Goal: Contribute content: Contribute content

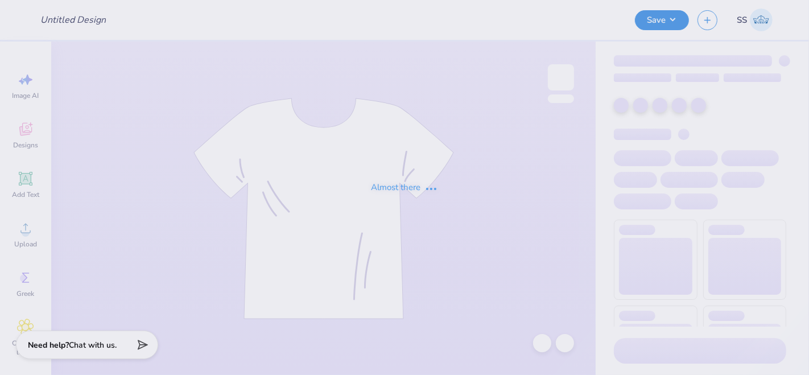
type input "[US_STATE][PERSON_NAME] : [GEOGRAPHIC_DATA][US_STATE]"
type input "24"
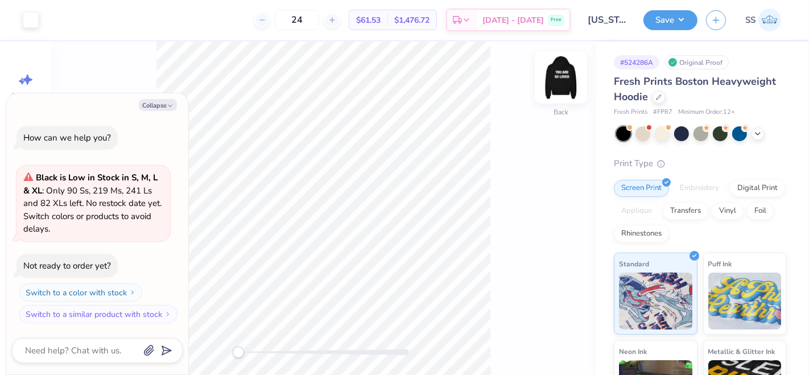
click at [565, 81] on img at bounding box center [560, 77] width 45 height 45
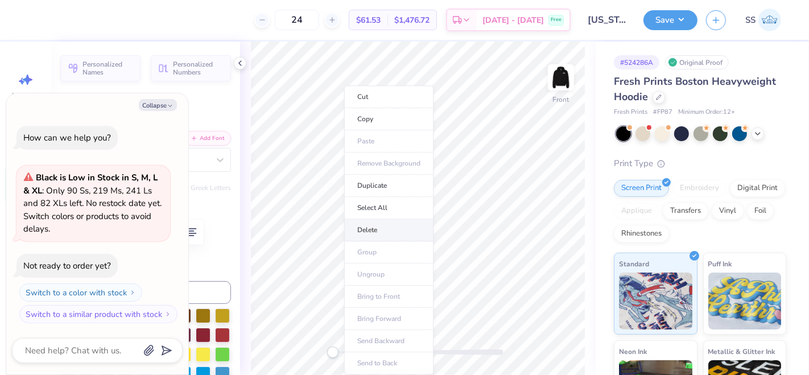
click at [389, 230] on li "Delete" at bounding box center [388, 230] width 89 height 22
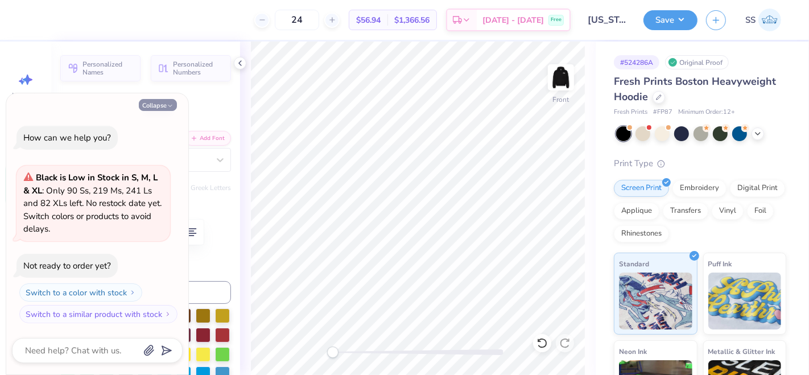
click at [154, 107] on button "Collapse" at bounding box center [158, 105] width 38 height 12
type textarea "x"
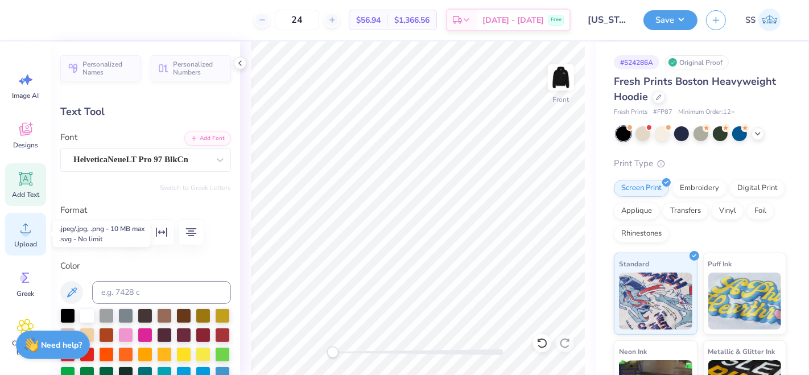
click at [35, 241] on span "Upload" at bounding box center [25, 243] width 23 height 9
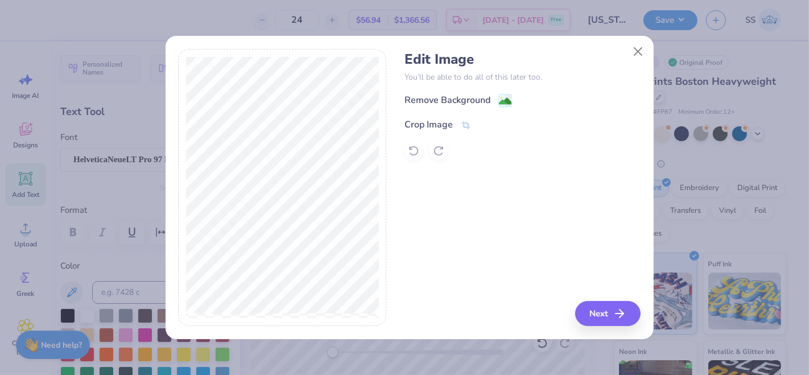
drag, startPoint x: 510, startPoint y: 103, endPoint x: 500, endPoint y: 103, distance: 10.2
click at [510, 103] on image at bounding box center [505, 101] width 13 height 13
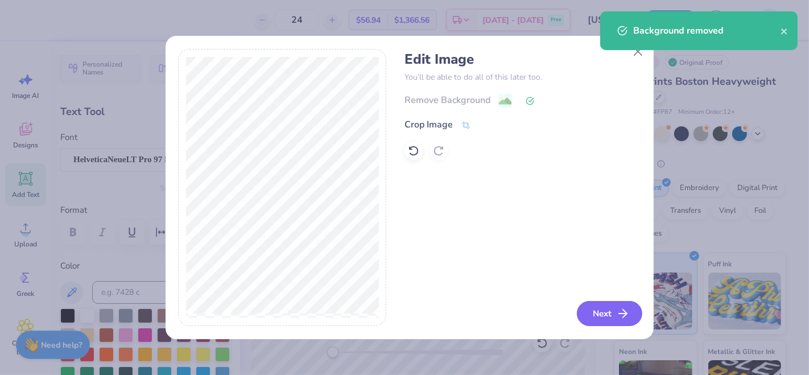
click at [605, 309] on button "Next" at bounding box center [609, 313] width 65 height 25
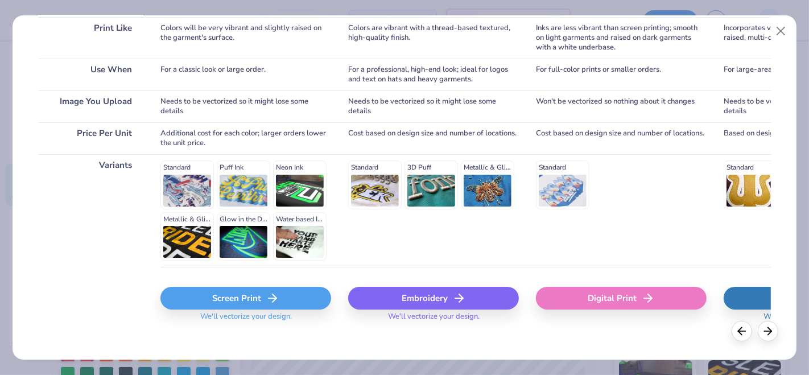
scroll to position [191, 0]
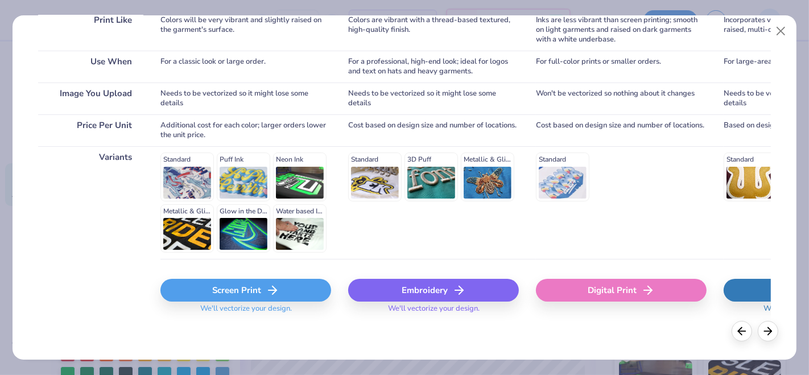
click at [235, 279] on div "Screen Print" at bounding box center [245, 290] width 171 height 23
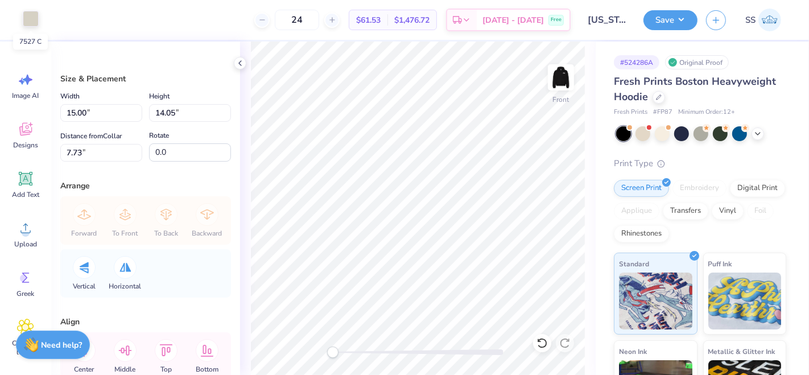
click at [24, 16] on div at bounding box center [31, 19] width 16 height 16
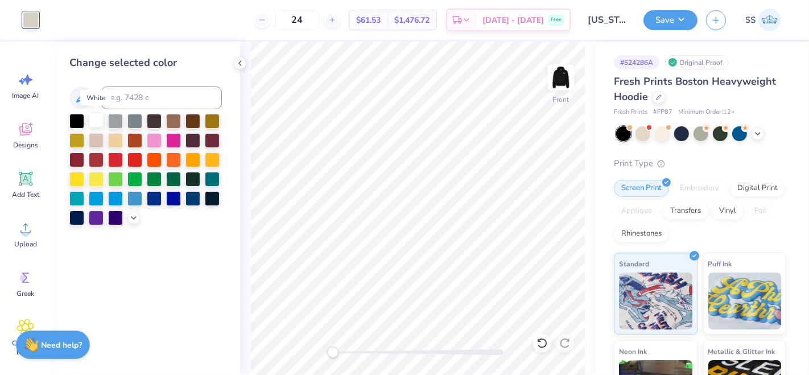
click at [93, 116] on div at bounding box center [96, 120] width 15 height 15
click at [547, 339] on icon at bounding box center [541, 342] width 11 height 11
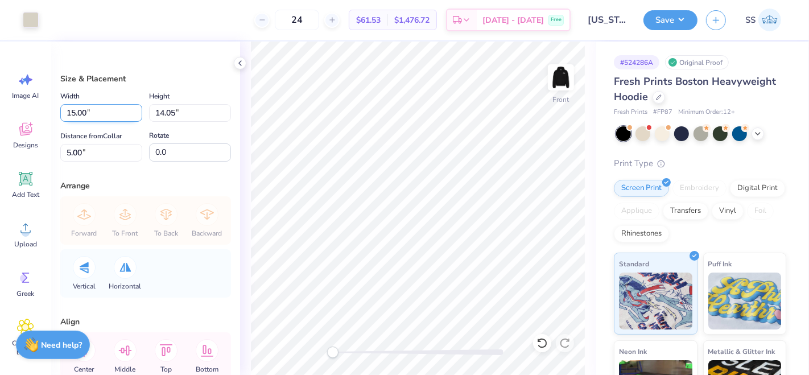
drag, startPoint x: 87, startPoint y: 115, endPoint x: 73, endPoint y: 114, distance: 14.3
click at [73, 114] on input "15.00" at bounding box center [101, 113] width 82 height 18
type input "13.00"
type input "12.17"
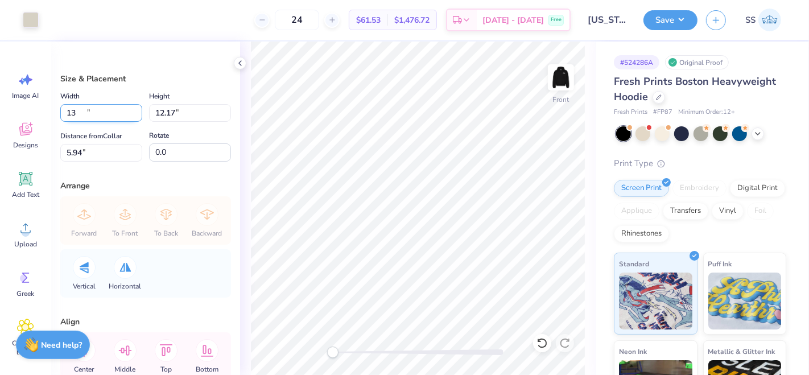
type input "5.94"
click at [69, 154] on input "5.00" at bounding box center [101, 153] width 82 height 18
type input "6.00"
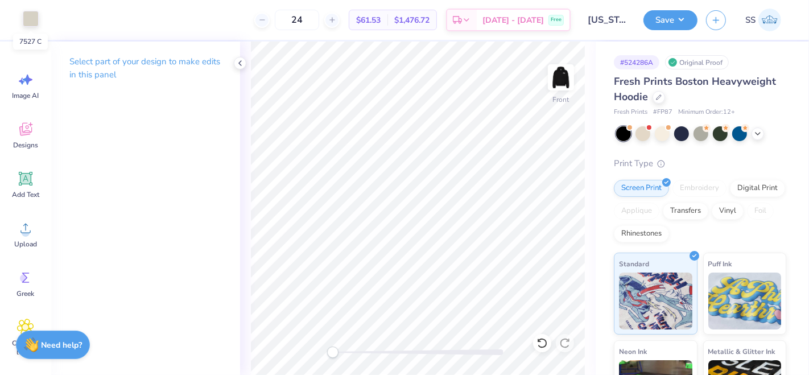
click at [24, 14] on div at bounding box center [31, 19] width 16 height 16
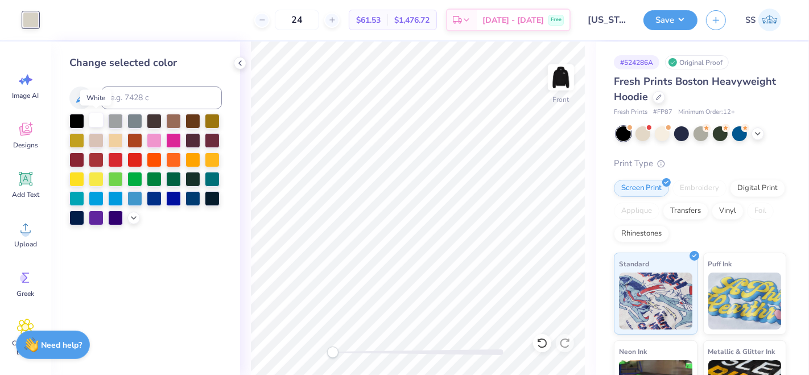
click at [101, 126] on div at bounding box center [96, 120] width 15 height 15
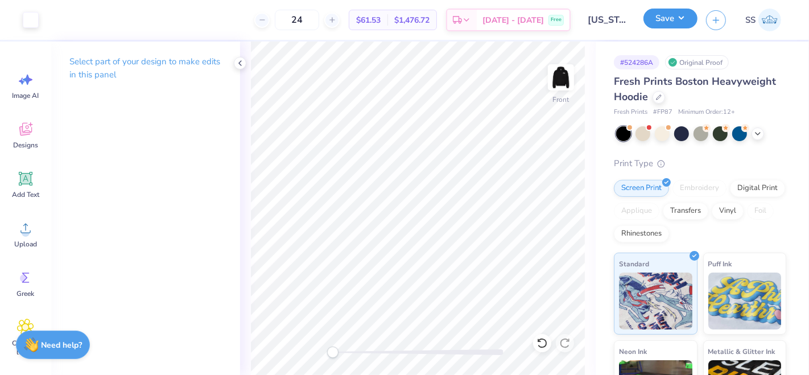
click at [674, 19] on button "Save" at bounding box center [670, 19] width 54 height 20
click at [562, 82] on img at bounding box center [560, 77] width 45 height 45
click at [682, 9] on button "Save" at bounding box center [670, 19] width 54 height 20
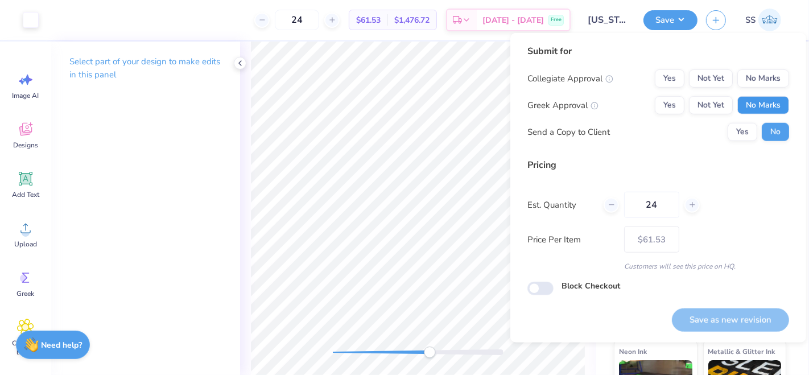
click at [762, 100] on button "No Marks" at bounding box center [763, 105] width 52 height 18
click at [762, 85] on button "No Marks" at bounding box center [763, 78] width 52 height 18
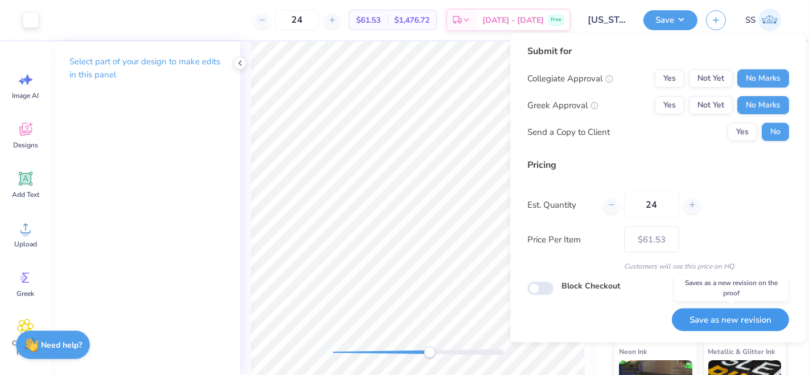
click at [739, 319] on button "Save as new revision" at bounding box center [729, 319] width 117 height 23
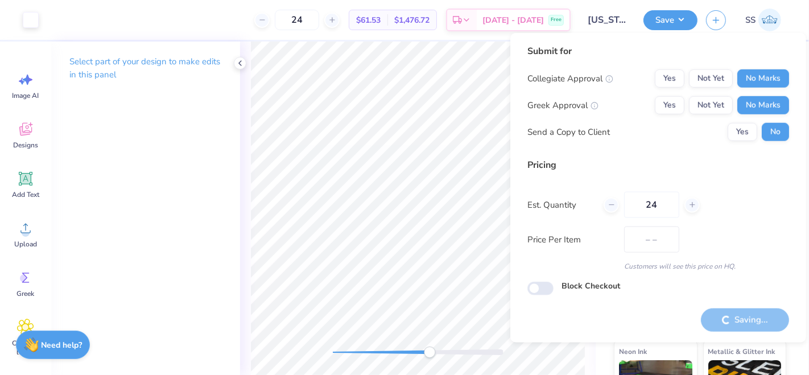
type input "$61.53"
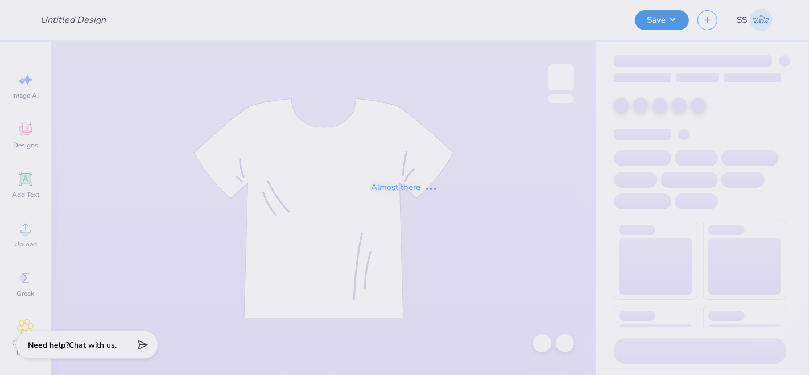
type input "KD MERCH"
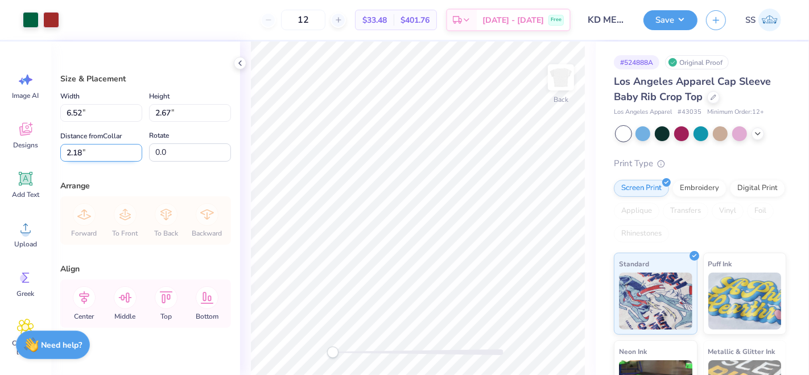
drag, startPoint x: 92, startPoint y: 154, endPoint x: 66, endPoint y: 157, distance: 25.8
click at [66, 157] on input "2.18" at bounding box center [101, 153] width 82 height 18
type input "3"
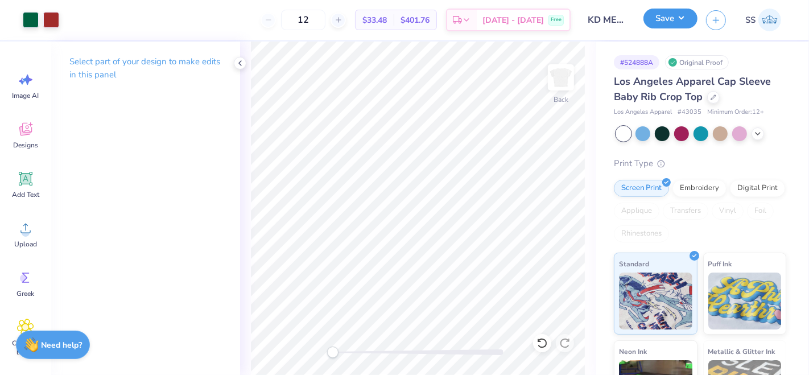
click at [679, 25] on button "Save" at bounding box center [670, 19] width 54 height 20
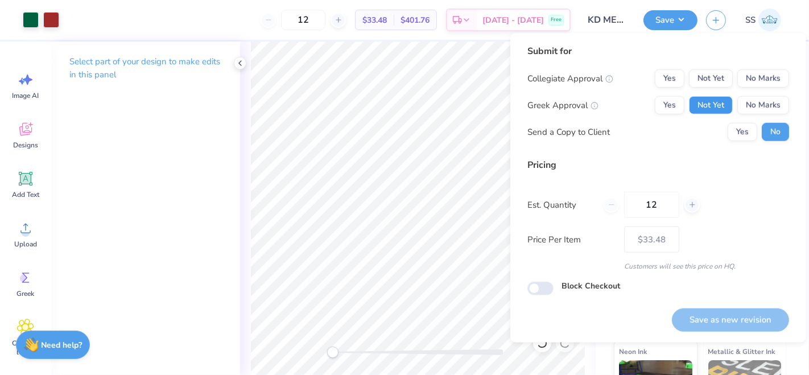
click at [719, 104] on button "Not Yet" at bounding box center [711, 105] width 44 height 18
click at [762, 80] on button "No Marks" at bounding box center [763, 78] width 52 height 18
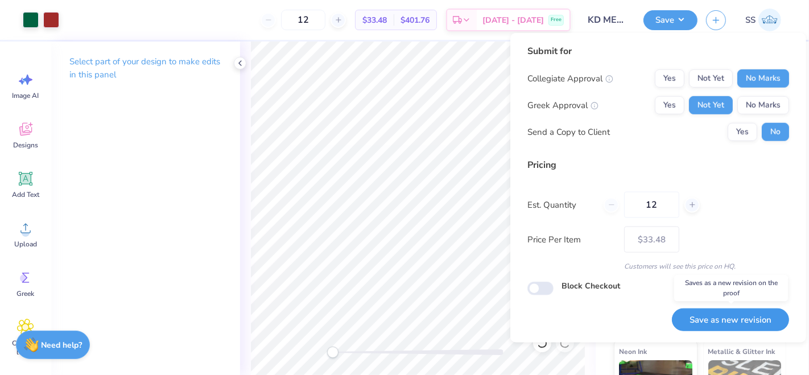
click at [722, 313] on button "Save as new revision" at bounding box center [729, 319] width 117 height 23
type input "$33.48"
